Goal: Transaction & Acquisition: Book appointment/travel/reservation

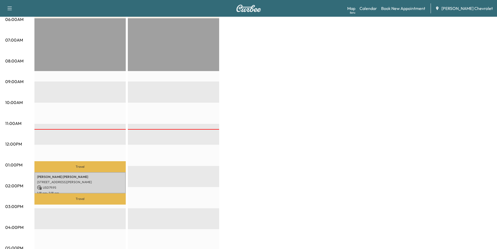
scroll to position [104, 0]
click at [416, 9] on link "Book New Appointment" at bounding box center [403, 8] width 44 height 6
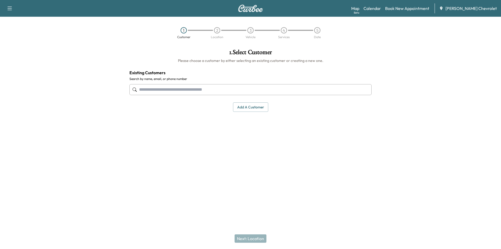
click at [241, 91] on input "text" at bounding box center [250, 89] width 242 height 11
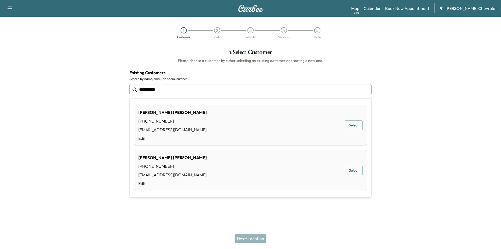
click at [357, 125] on button "Select" at bounding box center [354, 125] width 18 height 10
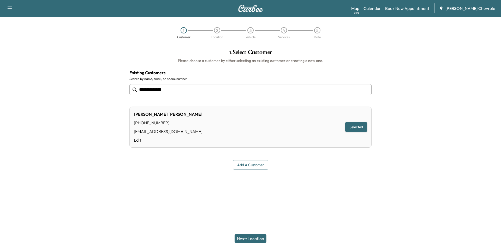
type input "**********"
click at [246, 239] on button "Next: Location" at bounding box center [251, 238] width 32 height 8
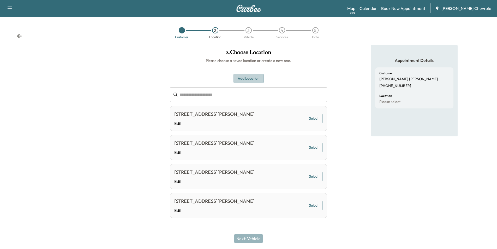
click at [255, 78] on button "Add Location" at bounding box center [249, 79] width 30 height 10
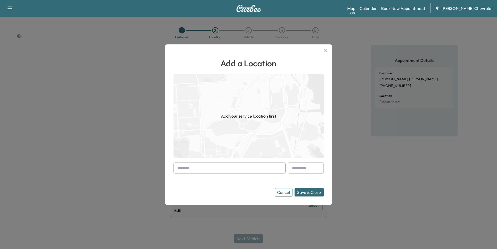
click at [213, 166] on input "text" at bounding box center [230, 167] width 112 height 11
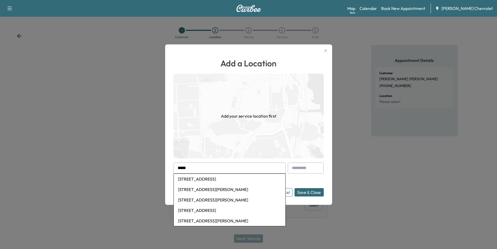
click at [225, 181] on li "[STREET_ADDRESS]" at bounding box center [230, 179] width 112 height 10
type input "**********"
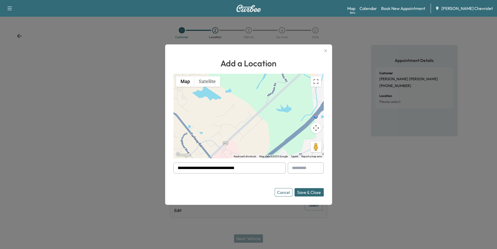
click at [309, 193] on button "Save & Close" at bounding box center [309, 192] width 29 height 8
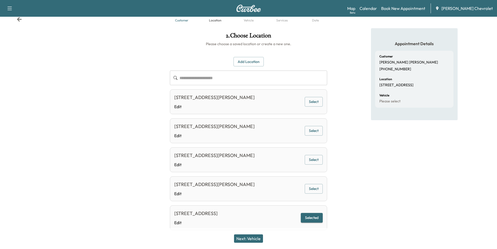
scroll to position [29, 0]
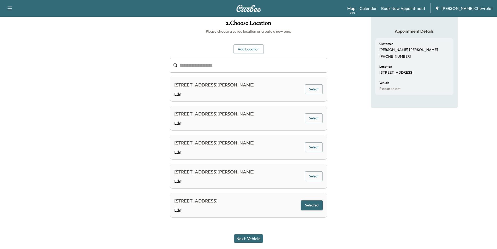
click at [254, 236] on button "Next: Vehicle" at bounding box center [248, 238] width 29 height 8
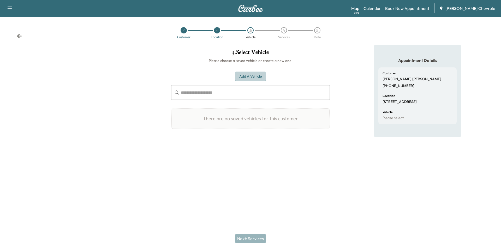
click at [246, 77] on button "Add a Vehicle" at bounding box center [250, 77] width 31 height 10
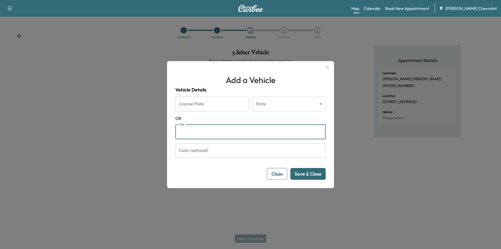
paste input "**********"
type input "**********"
click at [303, 176] on button "Save & Close" at bounding box center [308, 174] width 35 height 12
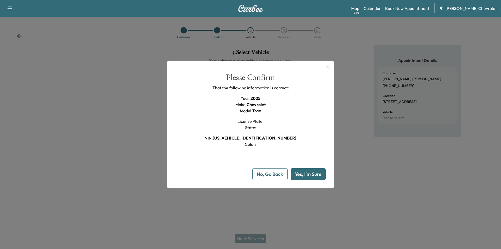
click at [310, 175] on button "Yes, I'm Sure" at bounding box center [308, 174] width 35 height 12
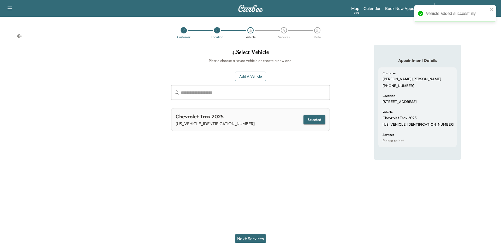
click at [256, 240] on button "Next: Services" at bounding box center [250, 238] width 31 height 8
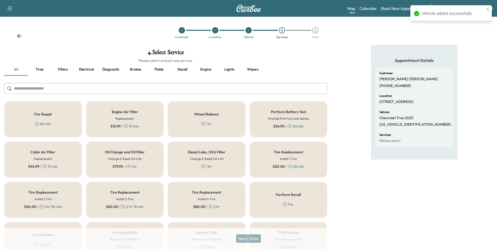
drag, startPoint x: 119, startPoint y: 162, endPoint x: 129, endPoint y: 168, distance: 11.7
click at [119, 162] on div "Oil Change and Oil Filter Change & Reset Oil Life $ 79.95 / 1 hr" at bounding box center [125, 159] width 78 height 36
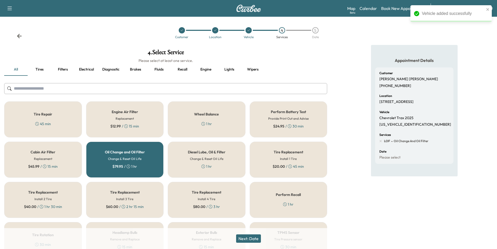
click at [251, 237] on button "Next: Date" at bounding box center [248, 238] width 25 height 8
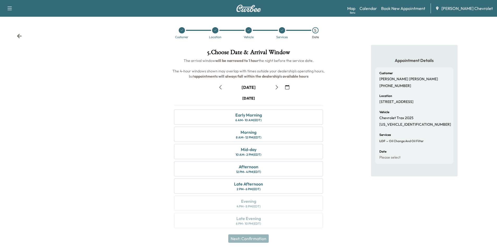
click at [278, 86] on icon "button" at bounding box center [277, 87] width 4 height 4
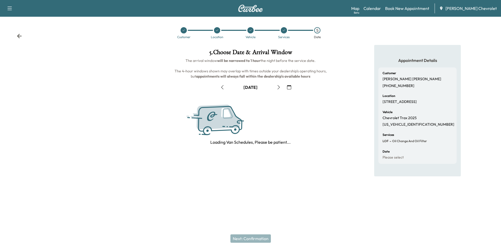
click at [278, 86] on icon "button" at bounding box center [279, 87] width 4 height 4
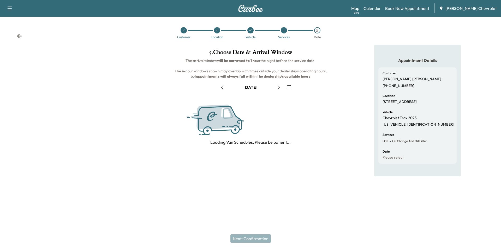
click at [278, 86] on icon "button" at bounding box center [279, 87] width 4 height 4
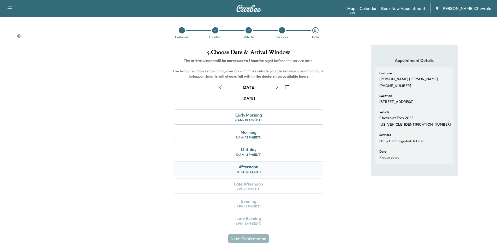
click at [268, 173] on div "Afternoon 12 PM - 4 PM (EDT)" at bounding box center [248, 168] width 149 height 15
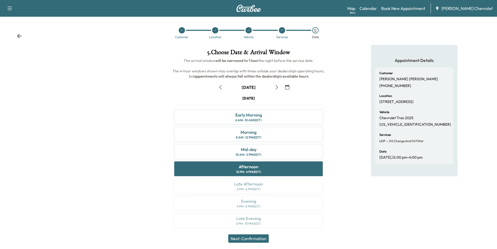
click at [181, 31] on icon at bounding box center [181, 30] width 3 height 3
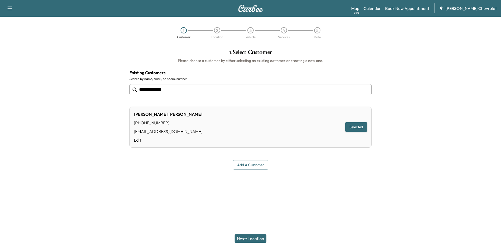
click at [236, 93] on input "**********" at bounding box center [250, 89] width 242 height 11
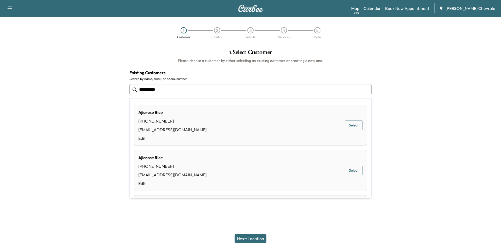
click at [349, 129] on button "Select" at bounding box center [354, 125] width 18 height 10
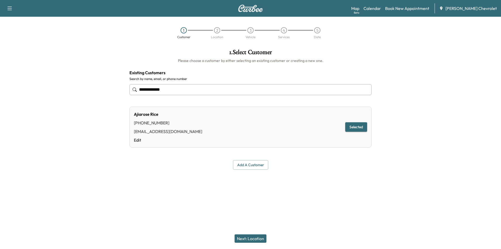
type input "**********"
click at [254, 238] on button "Next: Location" at bounding box center [251, 238] width 32 height 8
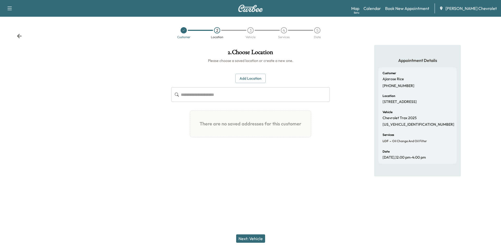
click at [249, 76] on button "Add Location" at bounding box center [250, 79] width 30 height 10
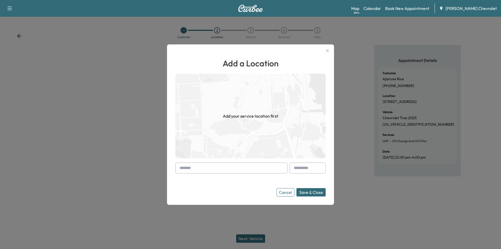
click at [194, 169] on input "text" at bounding box center [231, 167] width 112 height 11
click at [186, 166] on input "text" at bounding box center [231, 167] width 112 height 11
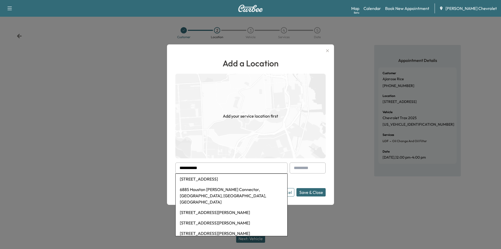
click at [220, 178] on li "[STREET_ADDRESS]" at bounding box center [232, 179] width 112 height 10
type input "**********"
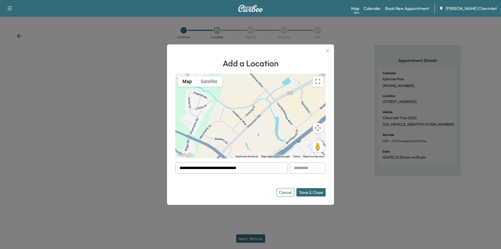
click at [311, 194] on button "Save & Close" at bounding box center [311, 192] width 29 height 8
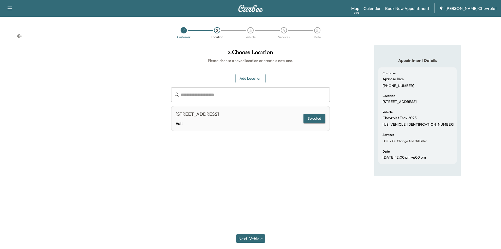
click at [251, 240] on button "Next: Vehicle" at bounding box center [250, 238] width 29 height 8
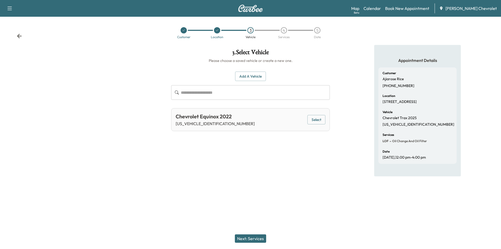
click at [312, 119] on button "Select" at bounding box center [316, 120] width 18 height 10
click at [259, 239] on button "Next: Services" at bounding box center [250, 238] width 31 height 8
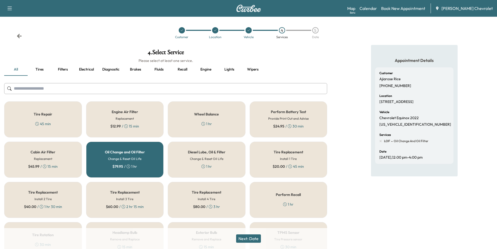
click at [248, 236] on button "Next: Date" at bounding box center [248, 238] width 25 height 8
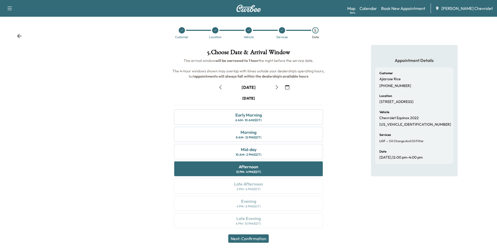
click at [222, 87] on icon "button" at bounding box center [220, 87] width 4 height 4
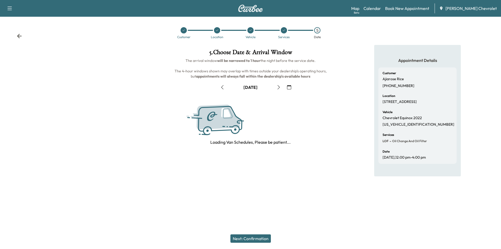
click at [222, 87] on icon "button" at bounding box center [222, 87] width 2 height 4
click at [222, 87] on icon "button" at bounding box center [222, 87] width 4 height 4
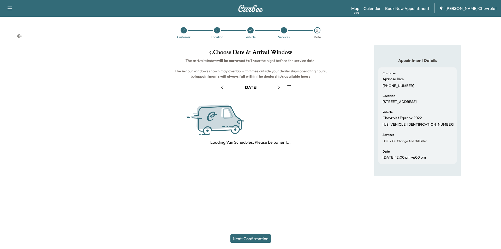
click at [222, 87] on icon "button" at bounding box center [222, 87] width 4 height 4
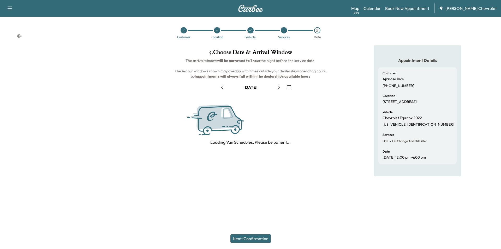
click at [222, 87] on icon "button" at bounding box center [222, 87] width 4 height 4
click at [222, 87] on div "[DATE]" at bounding box center [250, 87] width 65 height 8
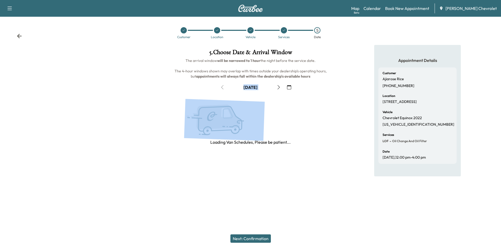
click at [222, 87] on div "[DATE]" at bounding box center [250, 87] width 65 height 8
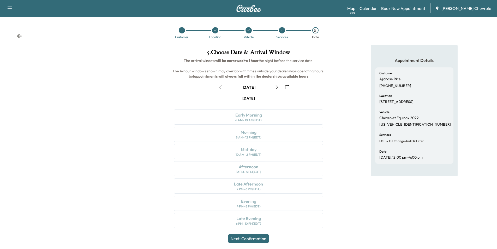
click at [220, 88] on div "[DATE]" at bounding box center [248, 87] width 65 height 8
click at [276, 88] on icon "button" at bounding box center [277, 87] width 4 height 4
click at [276, 87] on icon "button" at bounding box center [277, 87] width 4 height 4
click at [275, 87] on icon "button" at bounding box center [277, 87] width 4 height 4
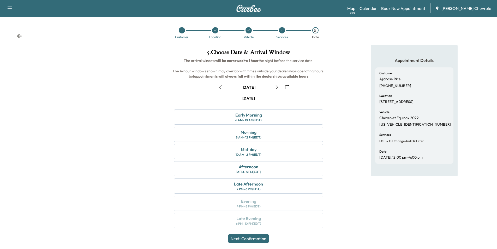
click at [275, 87] on icon "button" at bounding box center [277, 87] width 4 height 4
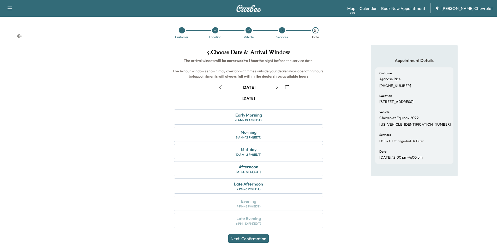
click at [277, 87] on icon "button" at bounding box center [277, 87] width 4 height 4
click at [260, 152] on div "Mid-day 10 AM - 2 PM (EDT)" at bounding box center [248, 151] width 149 height 15
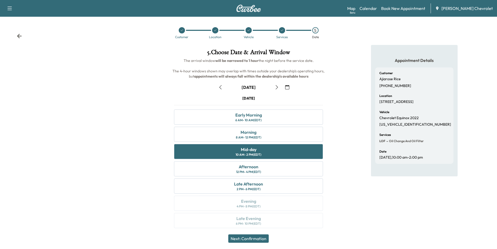
click at [246, 238] on button "Next: Confirmation" at bounding box center [248, 238] width 40 height 8
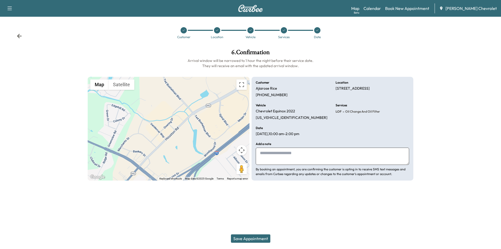
click at [250, 239] on button "Save Appointment" at bounding box center [250, 238] width 39 height 8
